Goal: Find specific page/section: Find specific page/section

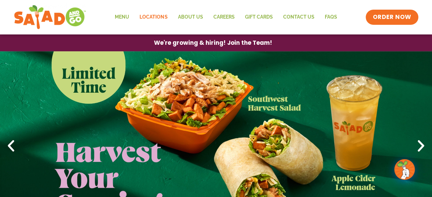
click at [167, 15] on link "Locations" at bounding box center [153, 17] width 38 height 16
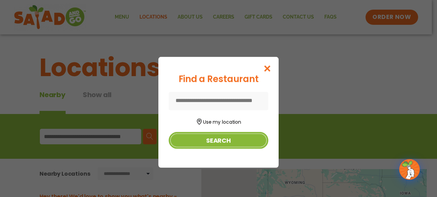
click at [206, 137] on button "Search" at bounding box center [219, 140] width 100 height 17
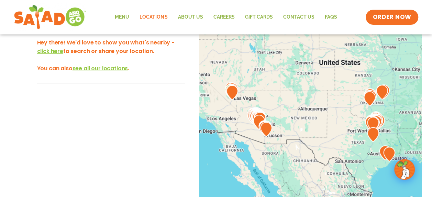
scroll to position [66, 0]
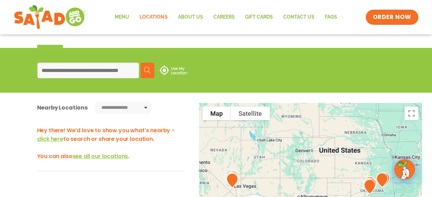
click at [109, 75] on input at bounding box center [87, 70] width 101 height 15
type input "*****"
click at [149, 73] on img at bounding box center [147, 70] width 7 height 7
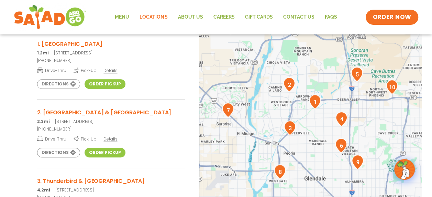
scroll to position [153, 0]
click at [318, 101] on img "1" at bounding box center [315, 101] width 18 height 20
click at [108, 69] on span "Details" at bounding box center [111, 70] width 14 height 6
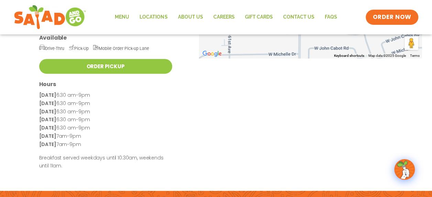
scroll to position [162, 0]
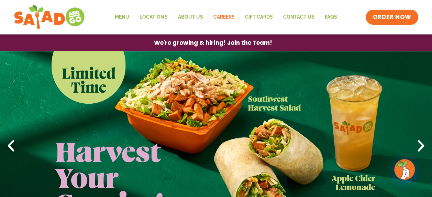
click at [225, 17] on link "Careers" at bounding box center [224, 17] width 32 height 16
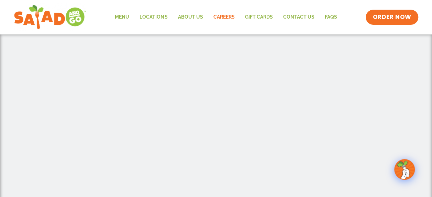
scroll to position [151, 0]
click at [164, 17] on link "Locations" at bounding box center [153, 17] width 38 height 16
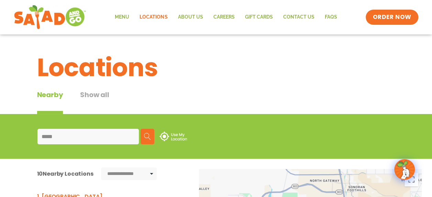
scroll to position [107, 0]
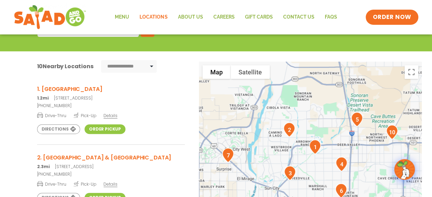
click at [91, 89] on h3 "1. 59th Ave & Union Hills" at bounding box center [111, 89] width 148 height 9
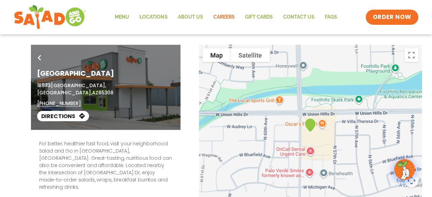
click at [228, 17] on link "Careers" at bounding box center [224, 17] width 32 height 16
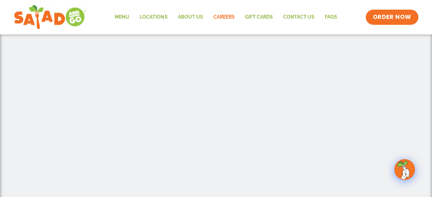
scroll to position [131, 0]
